Goal: Consume media (video, audio)

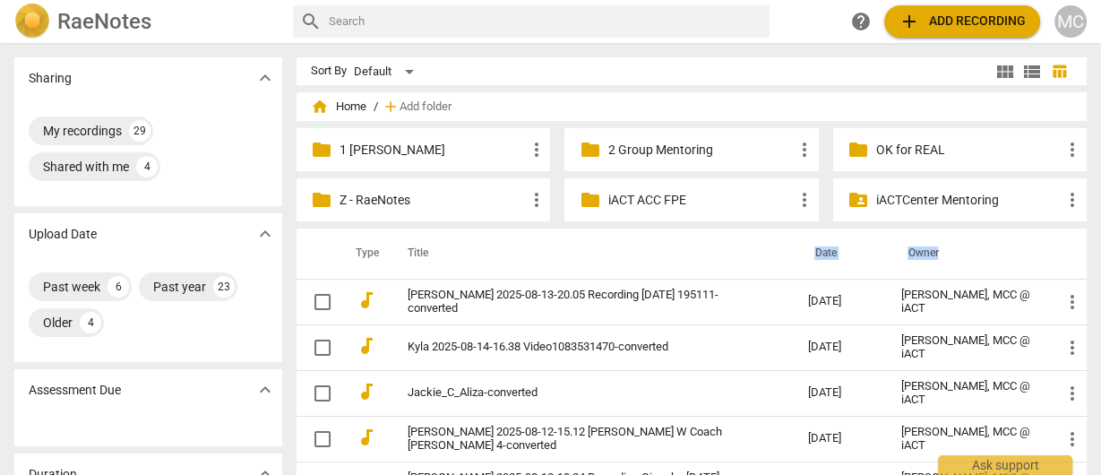
drag, startPoint x: 780, startPoint y: 255, endPoint x: 956, endPoint y: 264, distance: 175.9
click at [956, 264] on tr "Type Title Date Owner" at bounding box center [692, 253] width 790 height 50
click at [683, 233] on th "Title" at bounding box center [589, 253] width 407 height 50
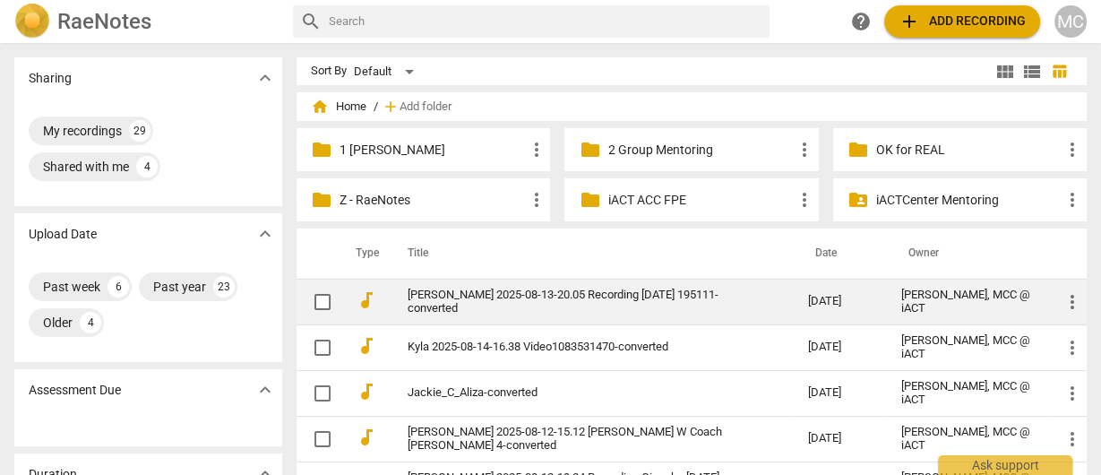
scroll to position [72, 0]
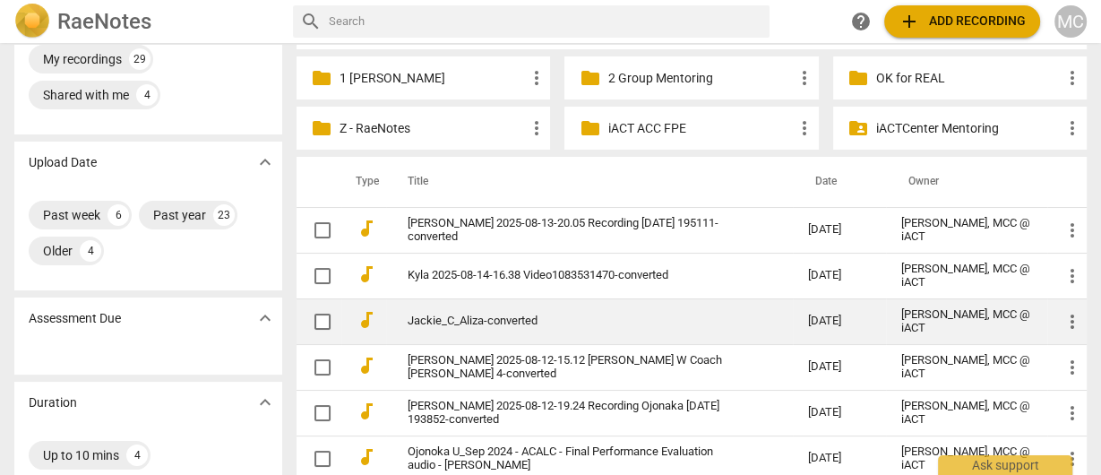
click at [489, 320] on link "Jackie_C_Aliza-converted" at bounding box center [575, 321] width 335 height 13
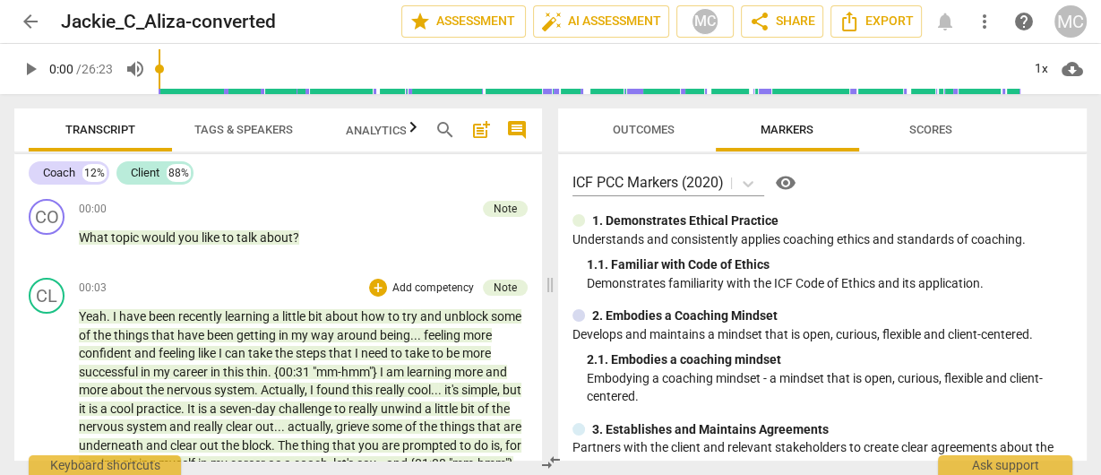
click at [173, 366] on span "my" at bounding box center [163, 372] width 20 height 14
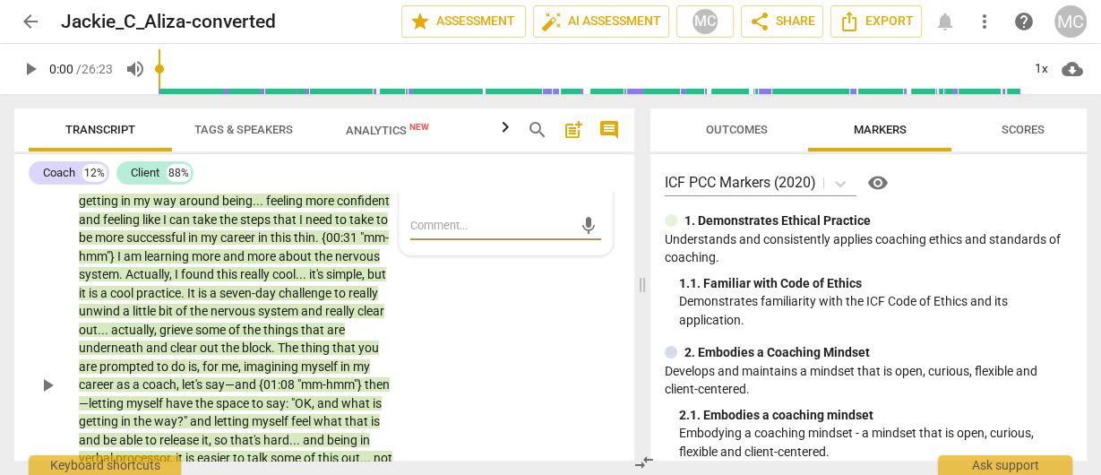
scroll to position [133, 0]
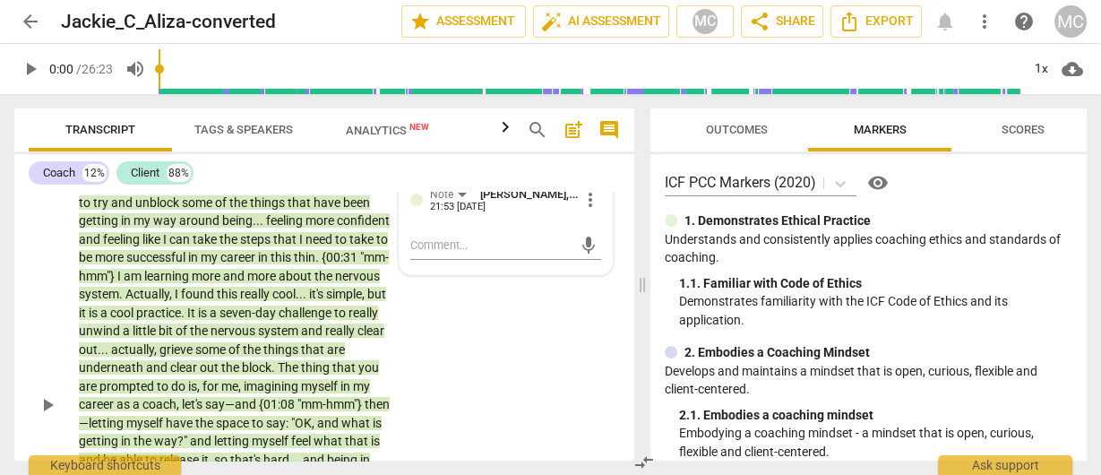
click at [258, 254] on span "career" at bounding box center [239, 257] width 38 height 14
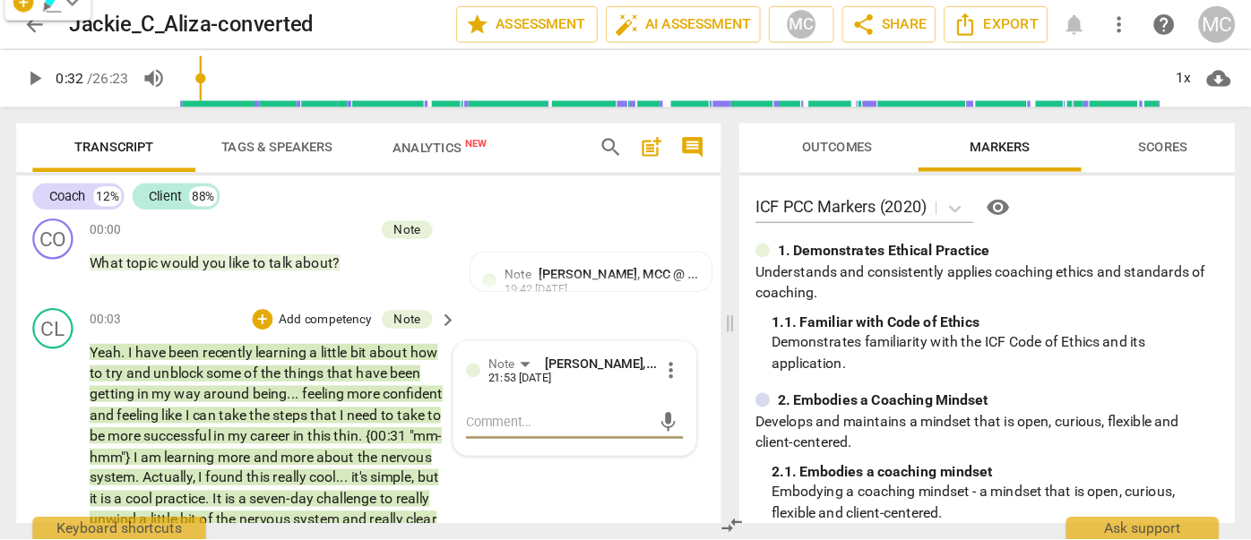
scroll to position [0, 0]
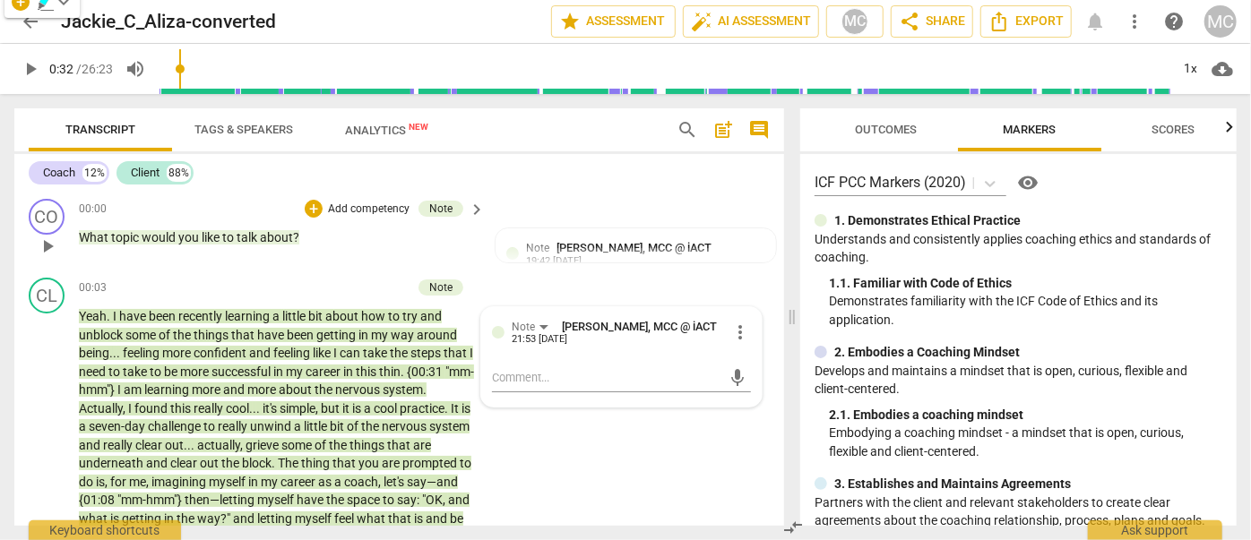
click at [46, 246] on span "play_arrow" at bounding box center [48, 247] width 22 height 22
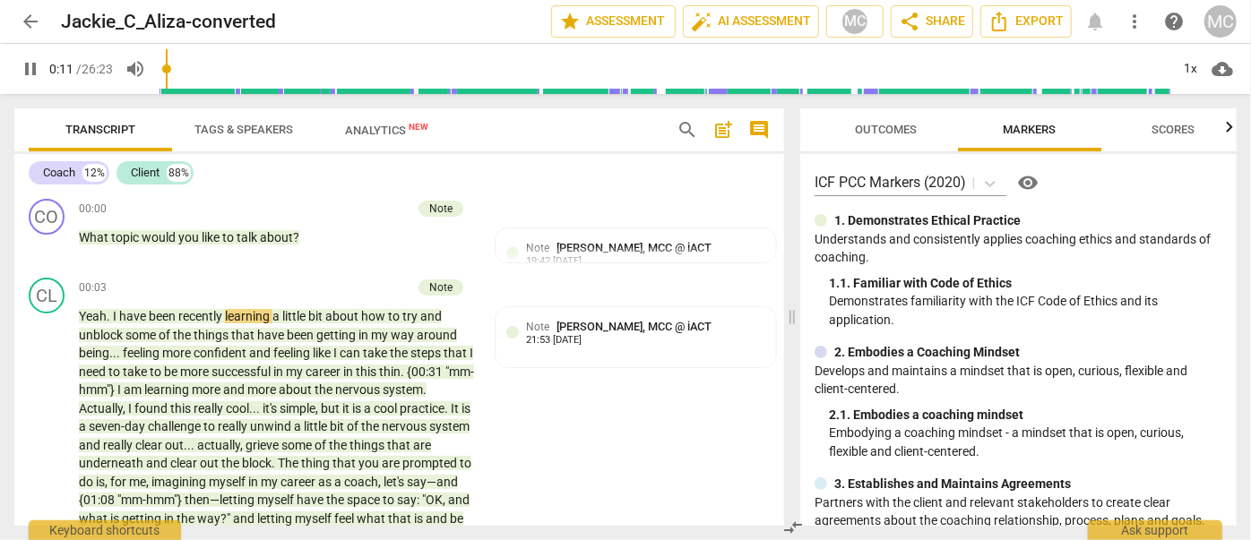
drag, startPoint x: 26, startPoint y: 74, endPoint x: 79, endPoint y: 101, distance: 59.3
click at [26, 73] on span "pause" at bounding box center [31, 69] width 22 height 22
click at [34, 65] on span "play_arrow" at bounding box center [31, 69] width 22 height 22
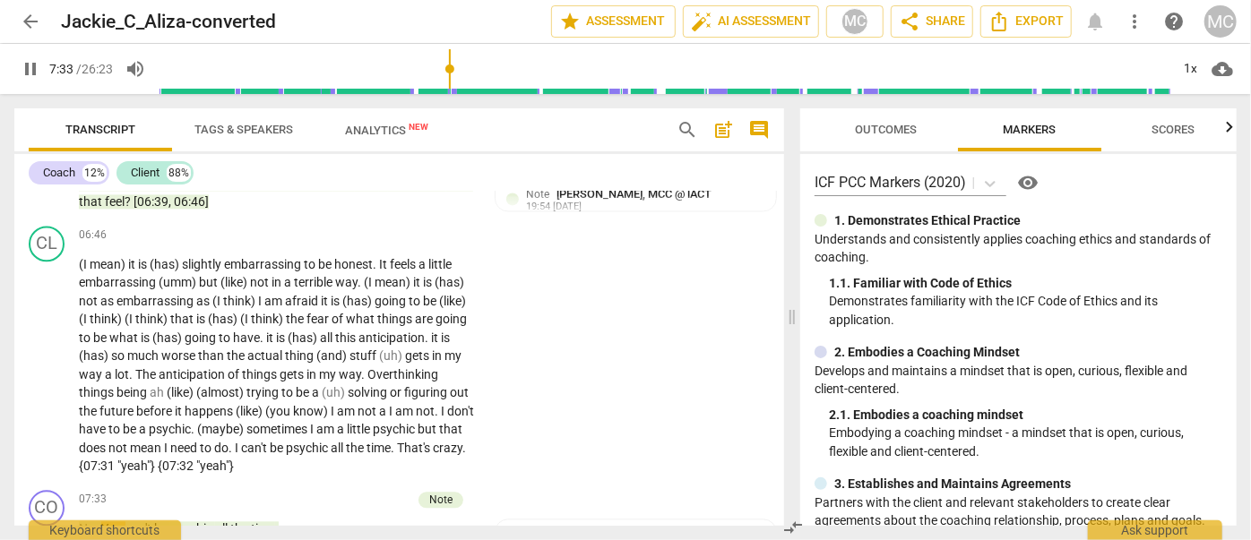
scroll to position [2433, 0]
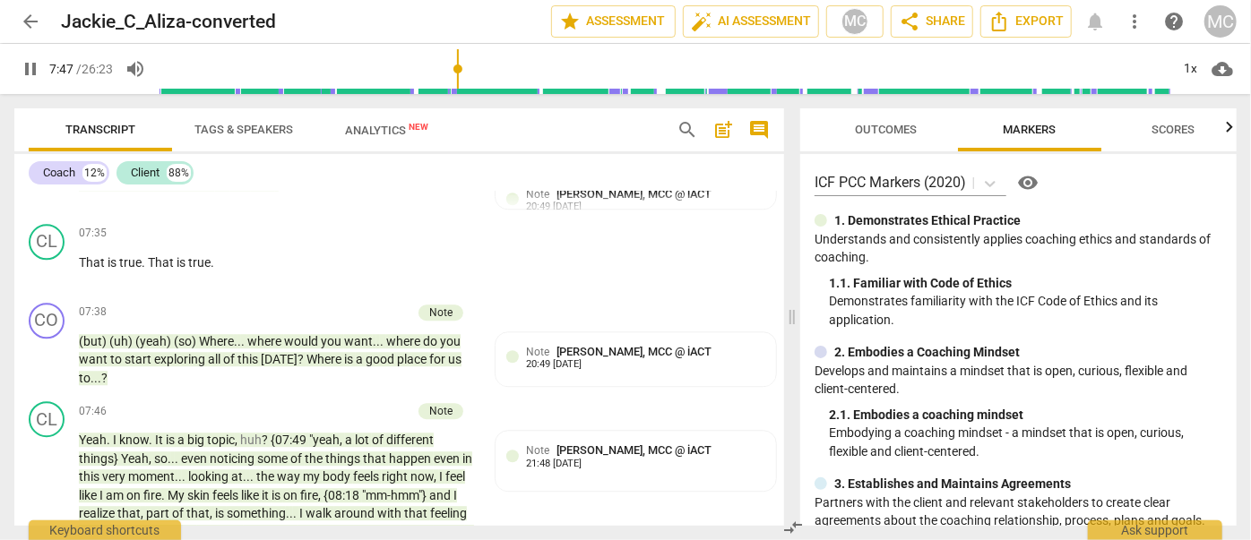
click at [30, 68] on span "pause" at bounding box center [31, 69] width 22 height 22
click at [33, 65] on span "play_arrow" at bounding box center [31, 69] width 22 height 22
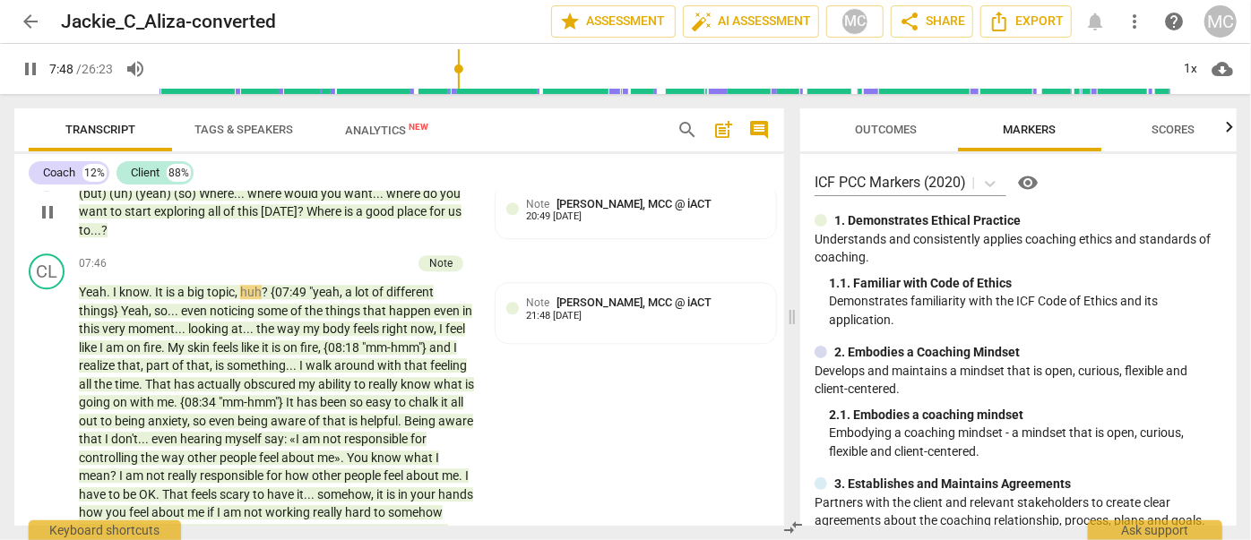
scroll to position [2596, 0]
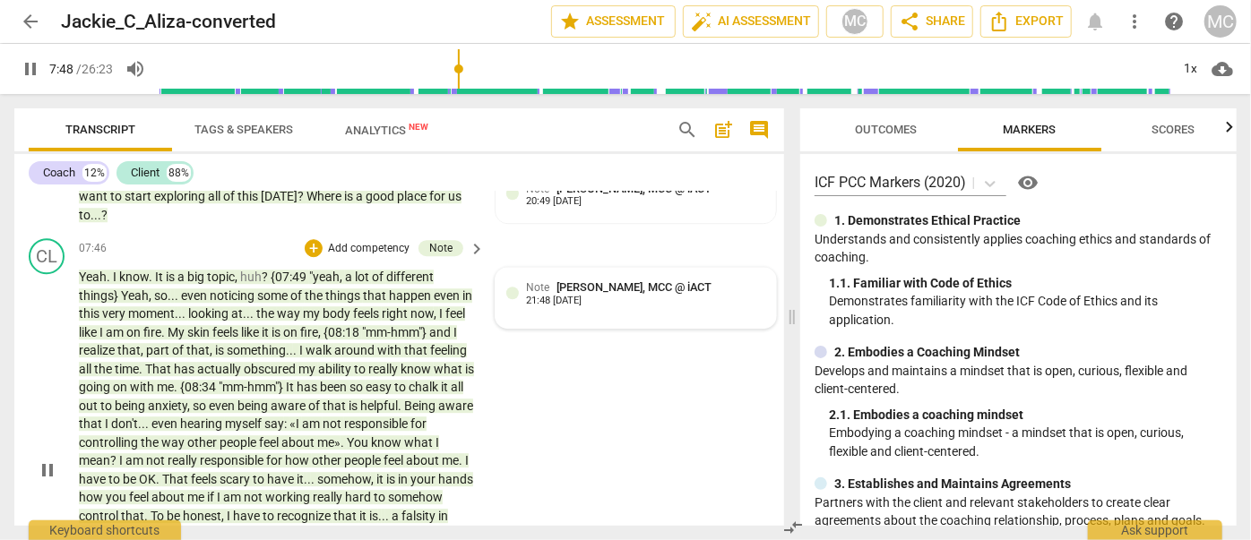
type input "469"
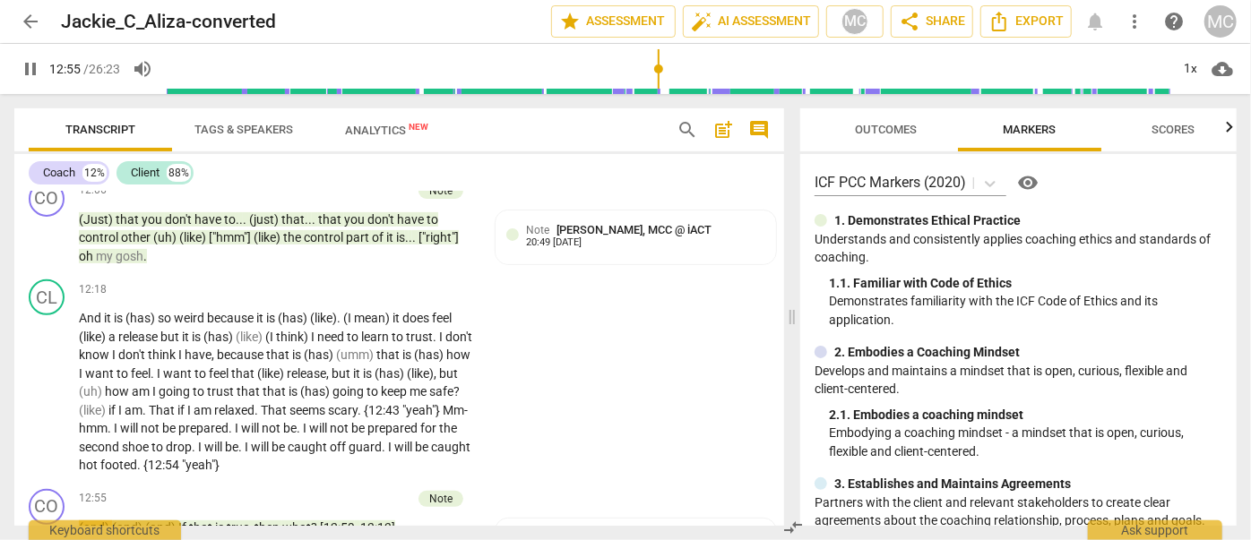
scroll to position [4146, 0]
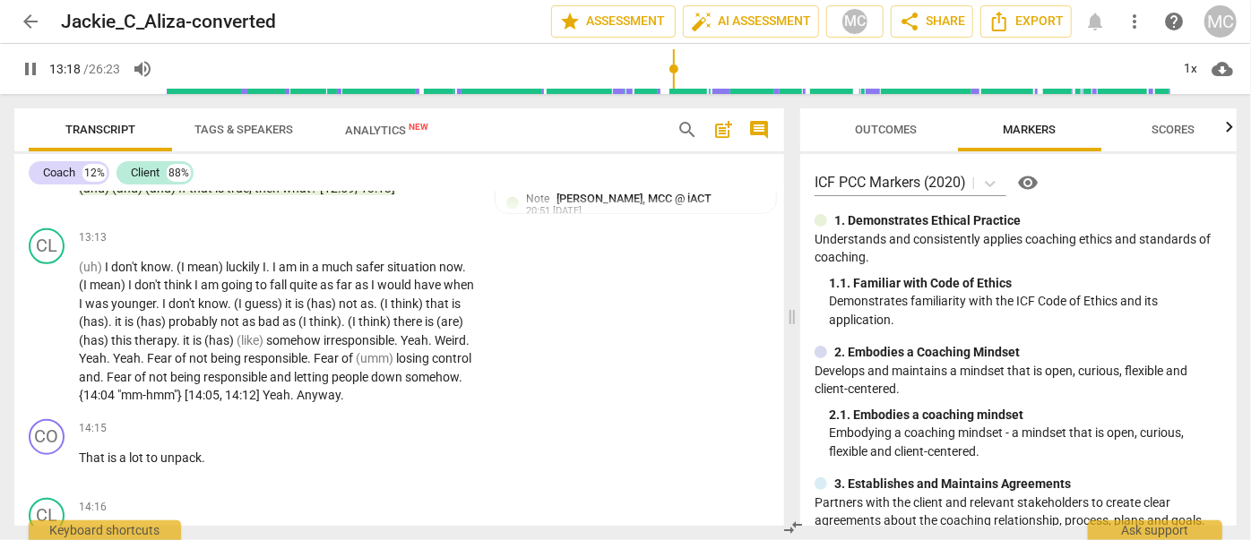
click at [31, 85] on div "pause 13:18 / 26:23 volume_up 1x cloud_download" at bounding box center [625, 69] width 1222 height 50
click at [29, 73] on span "pause" at bounding box center [31, 69] width 22 height 22
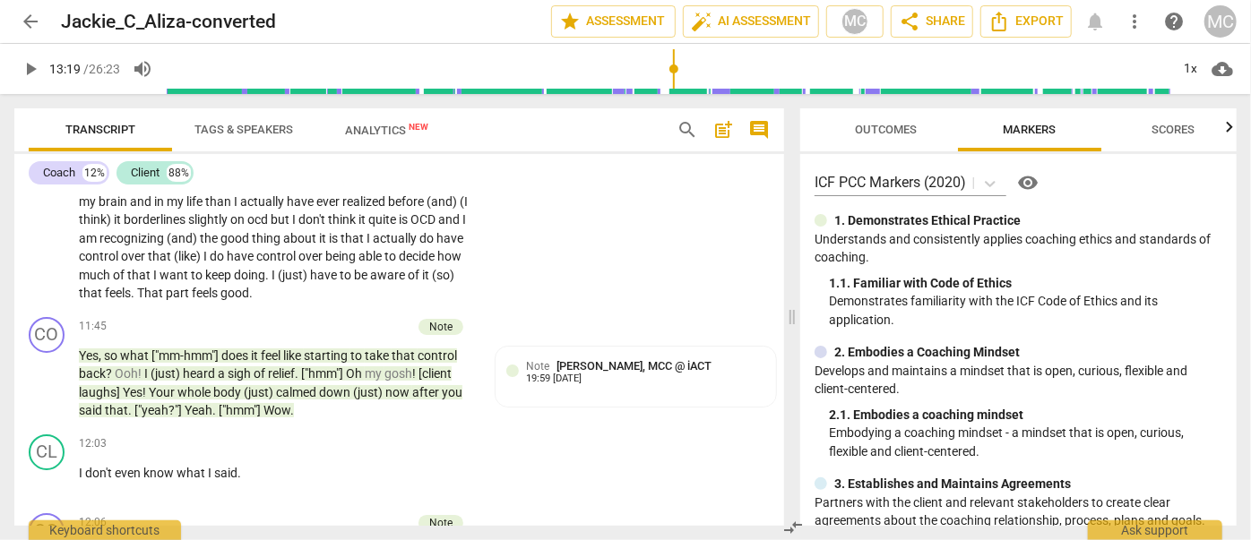
scroll to position [3495, 0]
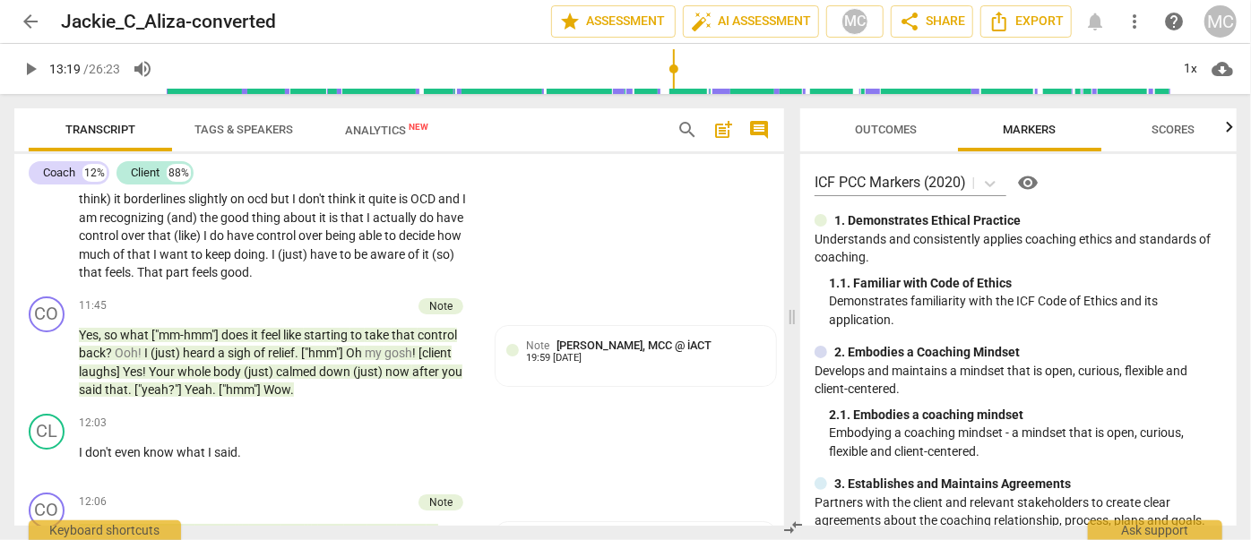
click at [25, 63] on span "play_arrow" at bounding box center [31, 69] width 22 height 22
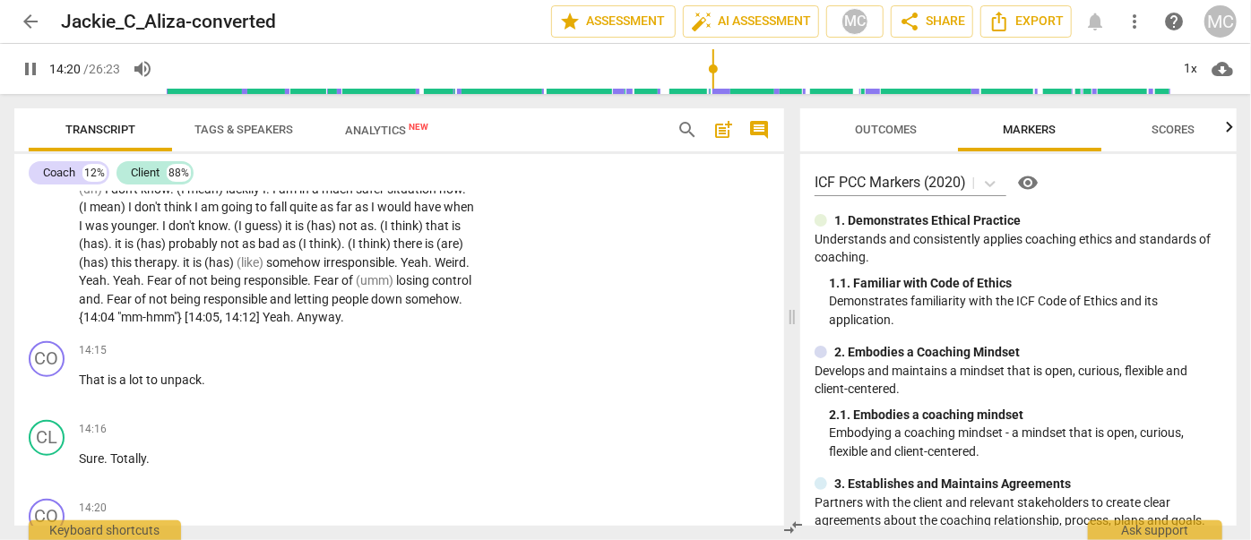
scroll to position [4571, 0]
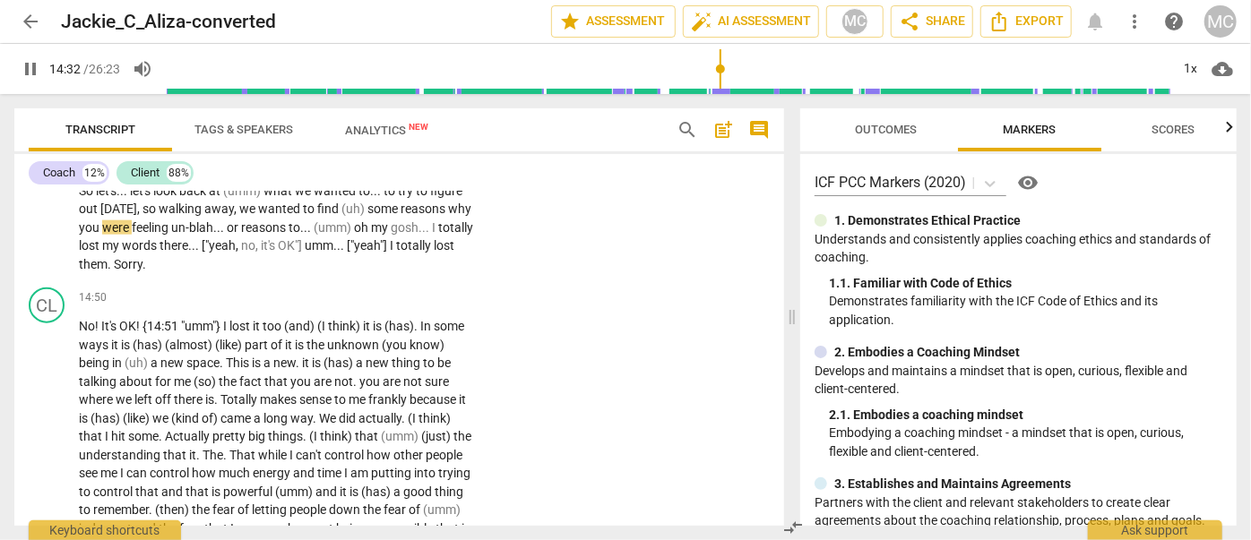
click at [29, 65] on span "pause" at bounding box center [31, 69] width 22 height 22
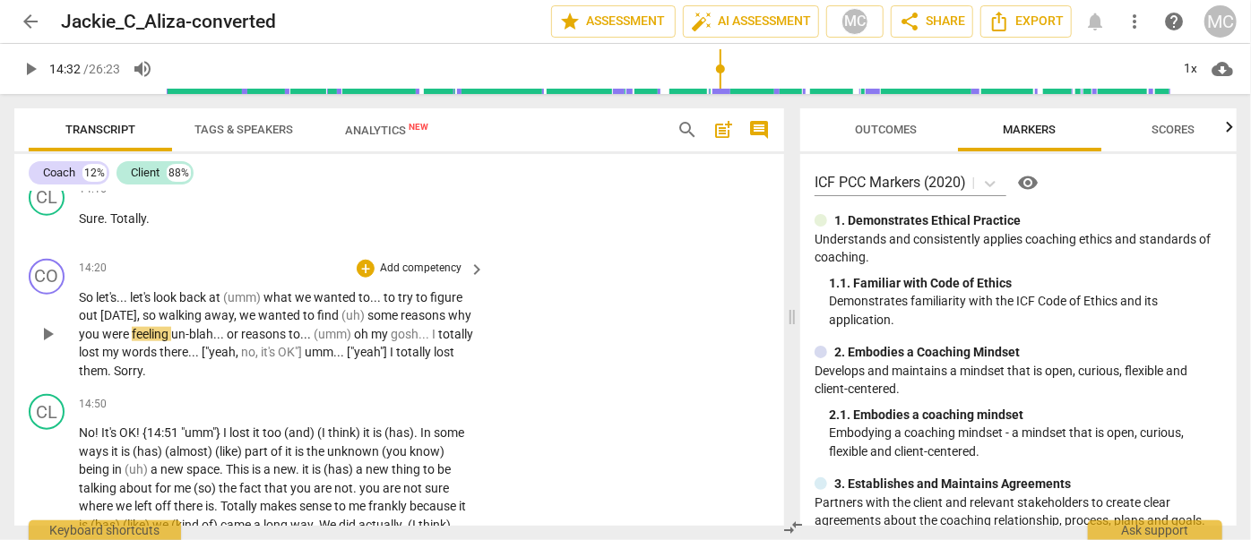
scroll to position [4409, 0]
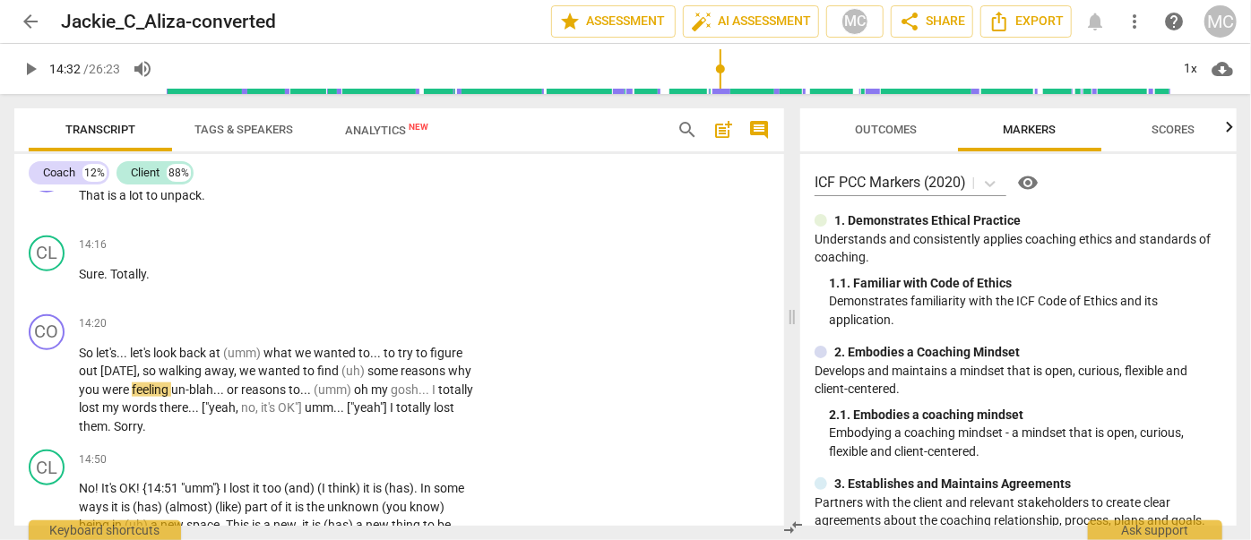
click at [33, 62] on span "play_arrow" at bounding box center [31, 69] width 22 height 22
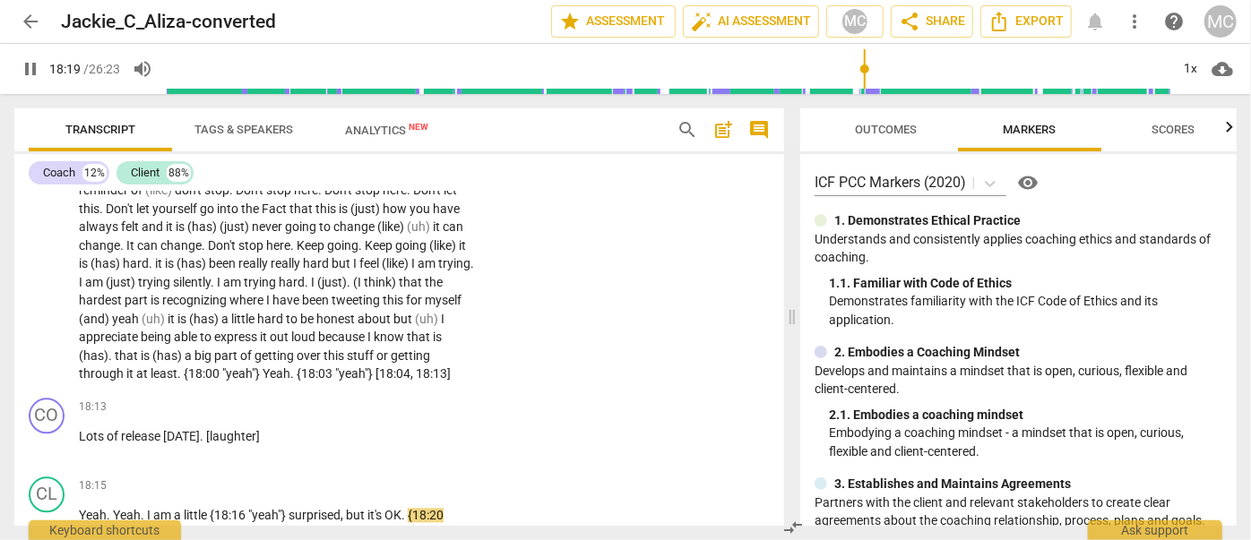
scroll to position [5813, 0]
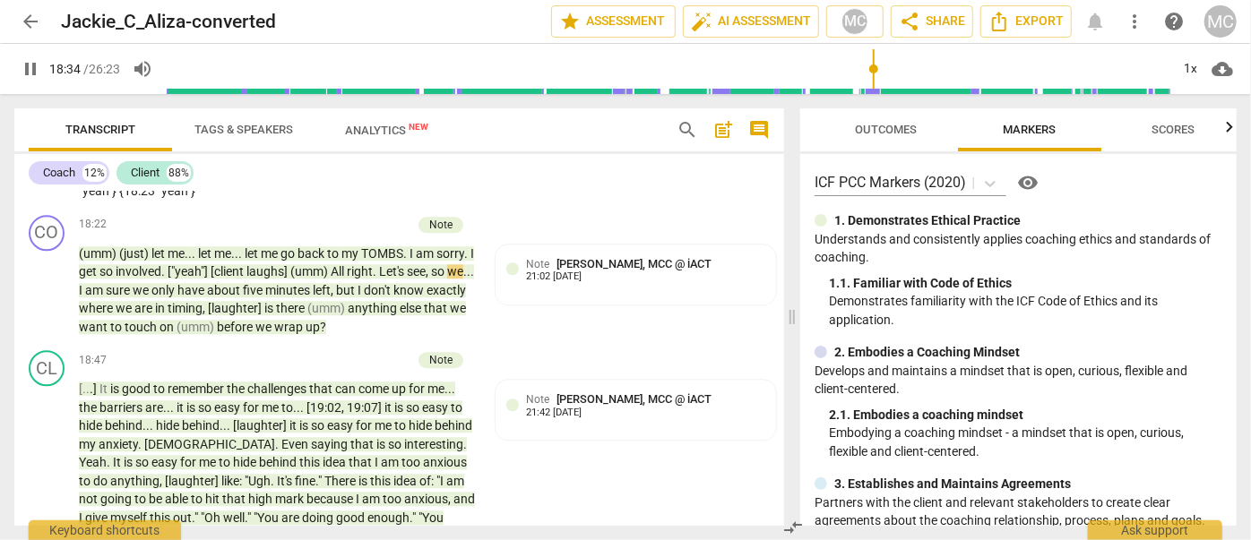
click at [30, 68] on span "pause" at bounding box center [31, 69] width 22 height 22
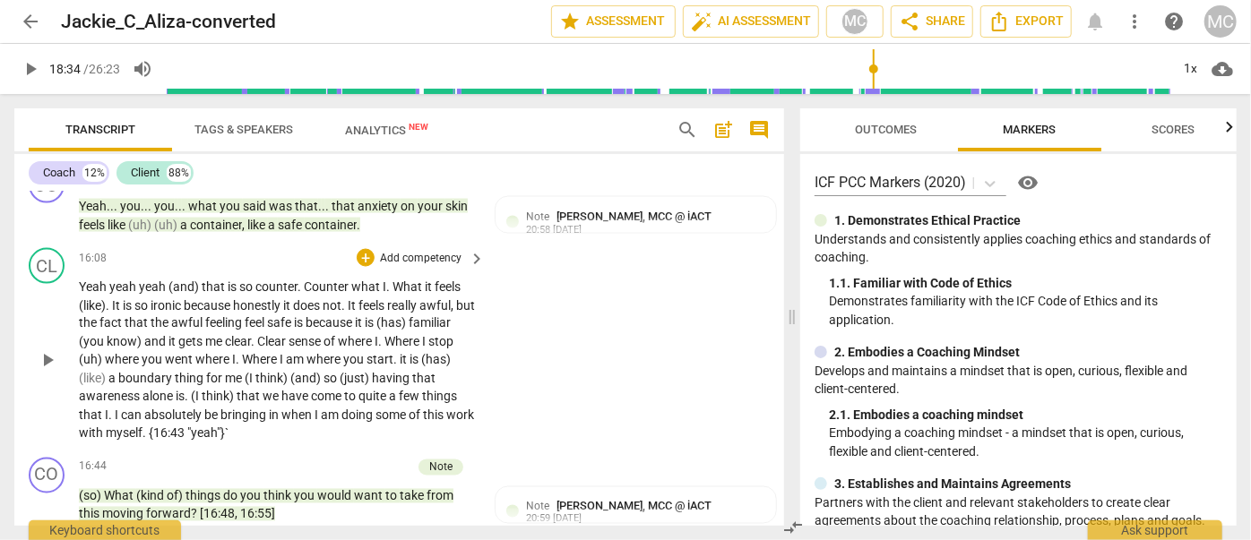
scroll to position [5080, 0]
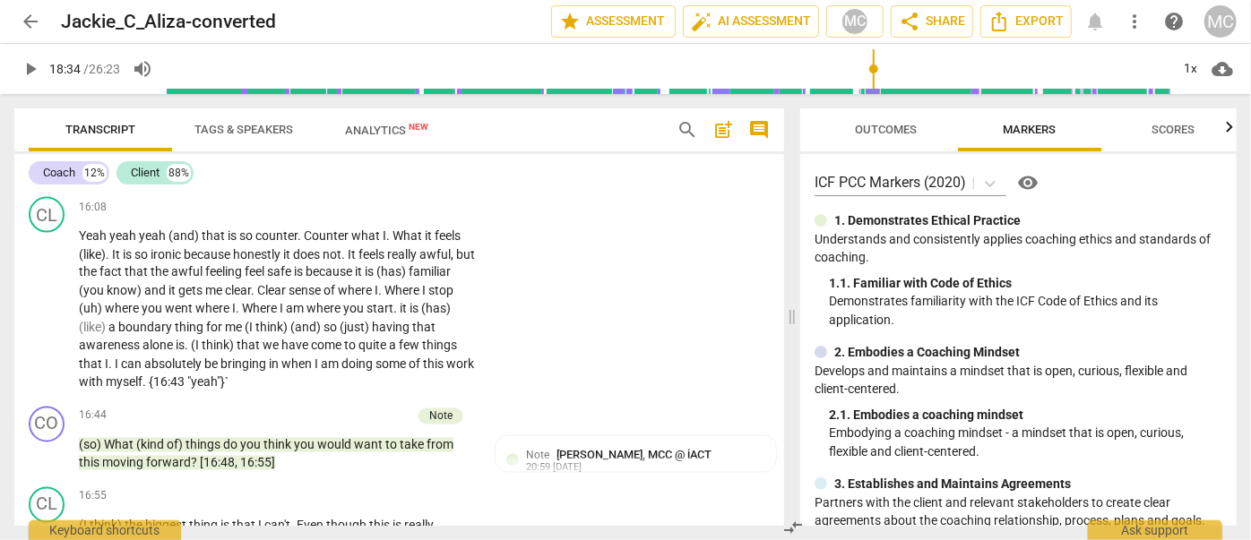
click at [39, 71] on span "play_arrow" at bounding box center [31, 69] width 22 height 22
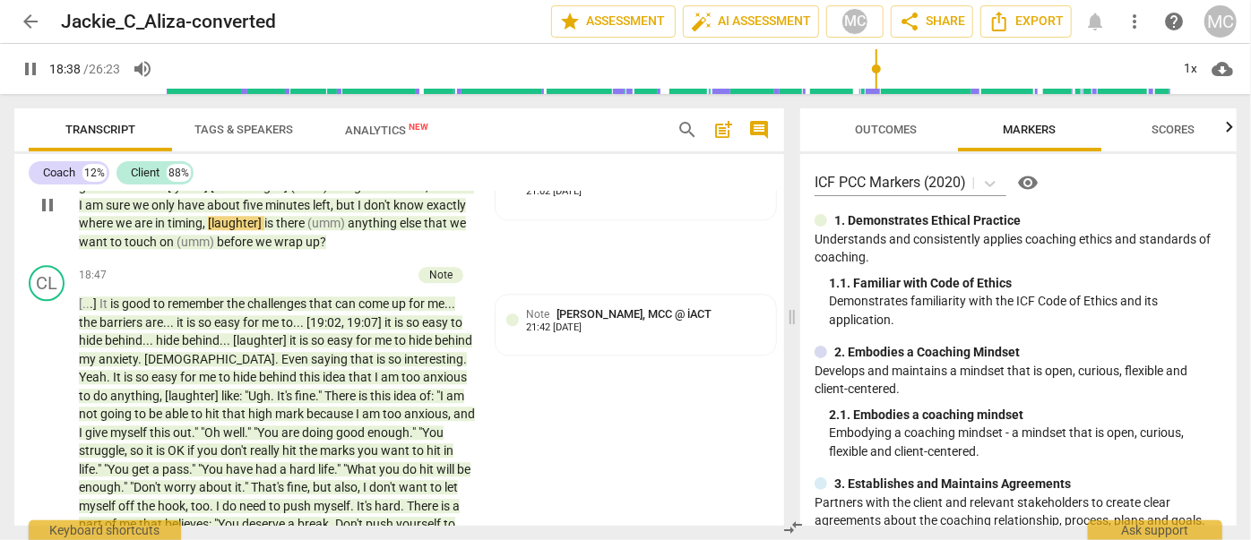
scroll to position [5749, 0]
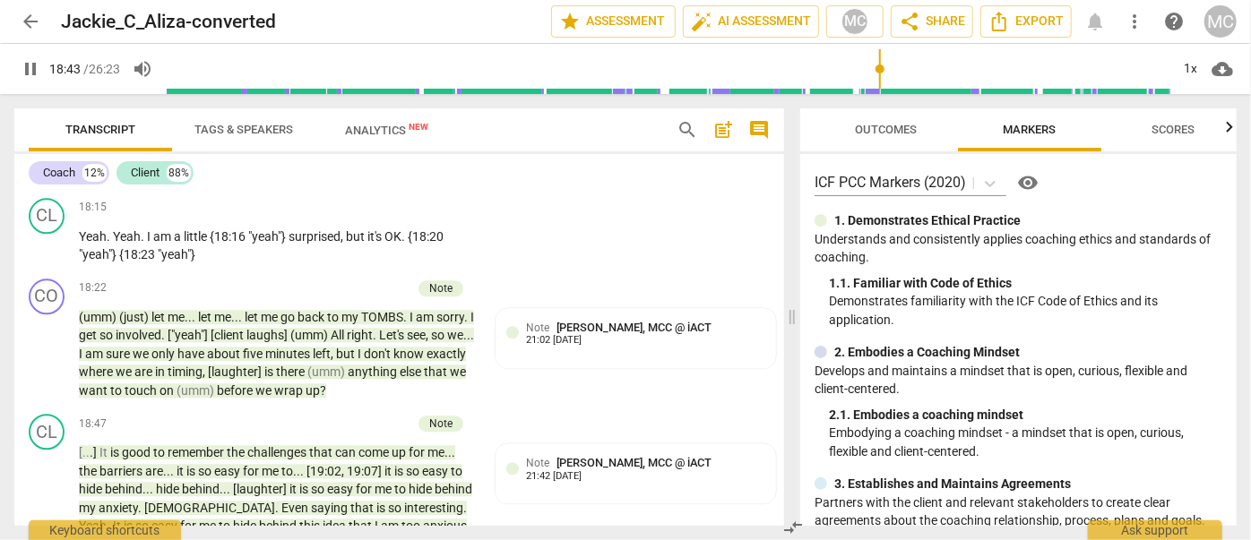
click at [22, 75] on span "pause" at bounding box center [31, 69] width 22 height 22
click at [30, 71] on span "play_arrow" at bounding box center [31, 69] width 22 height 22
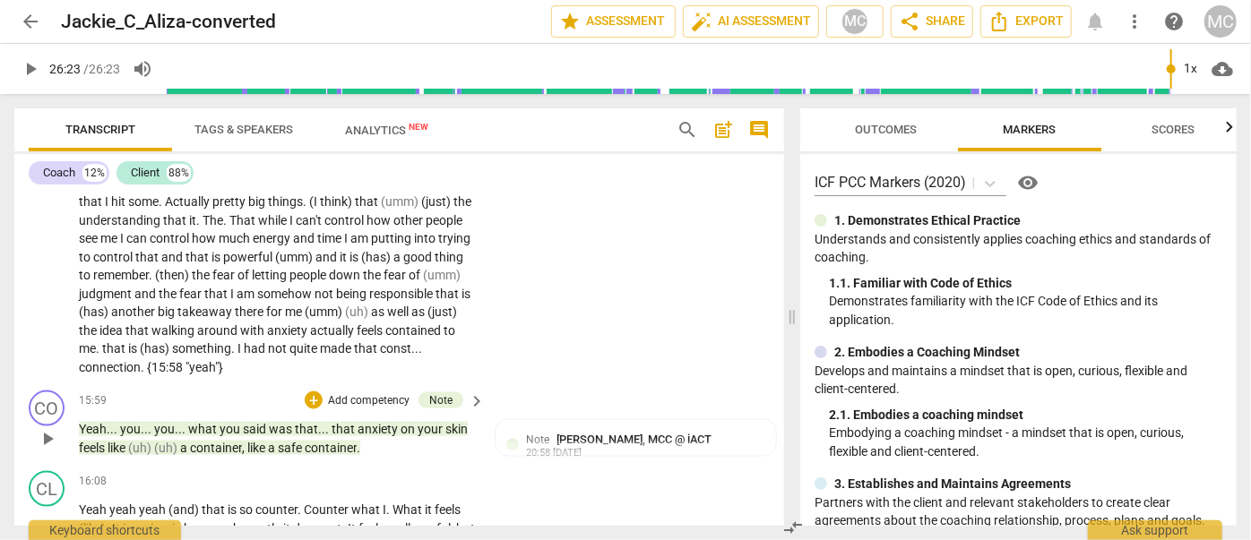
scroll to position [4823, 0]
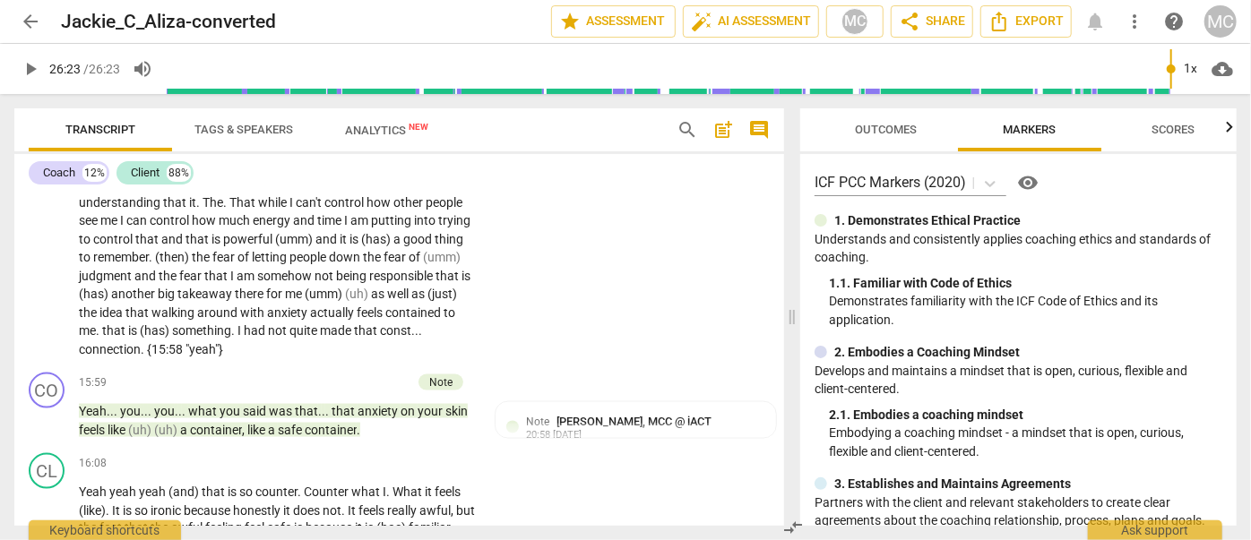
type input "1583"
